Goal: Task Accomplishment & Management: Complete application form

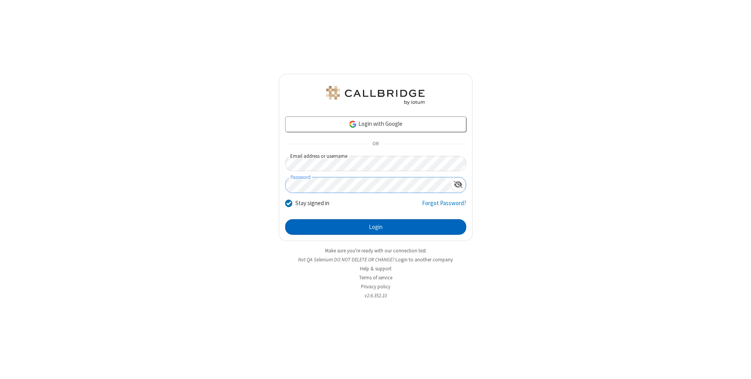
click at [376, 227] on button "Login" at bounding box center [375, 227] width 181 height 16
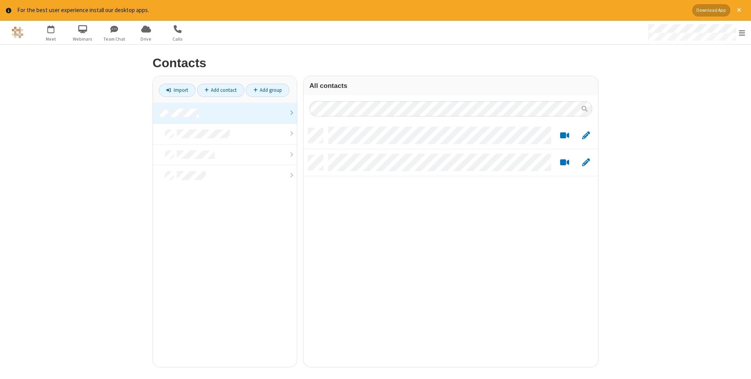
scroll to position [245, 295]
click at [221, 90] on link "Add contact" at bounding box center [220, 90] width 47 height 13
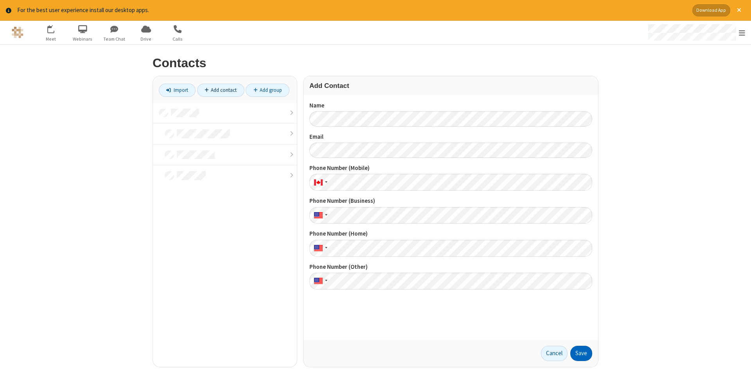
click at [581, 354] on button "Save" at bounding box center [581, 354] width 22 height 16
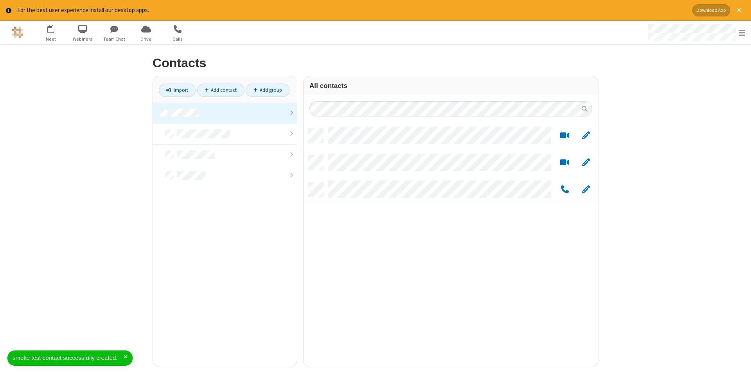
scroll to position [245, 295]
